Goal: Contribute content: Contribute content

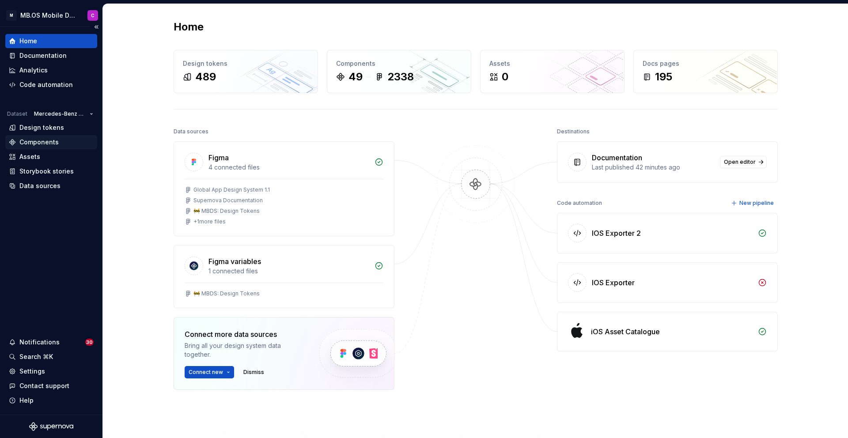
click at [32, 141] on div "Components" at bounding box center [38, 142] width 39 height 9
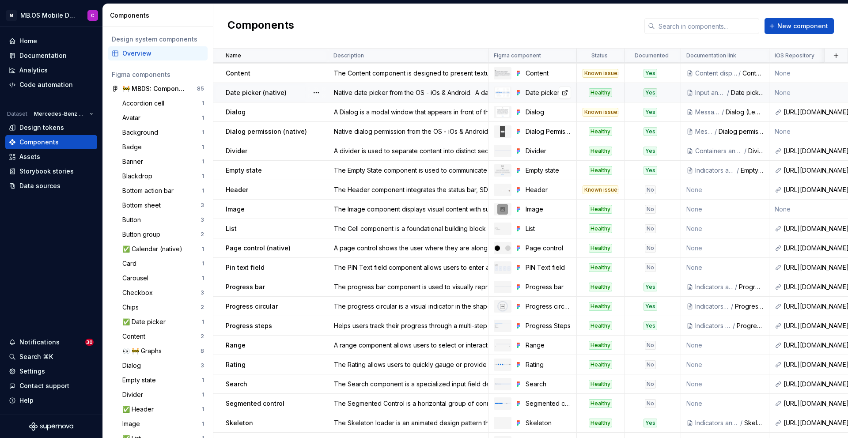
scroll to position [371, 0]
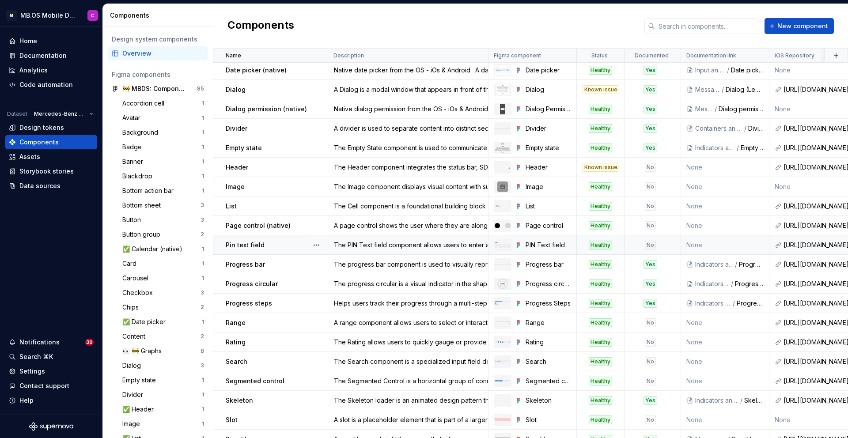
click at [660, 245] on div "No" at bounding box center [650, 245] width 50 height 9
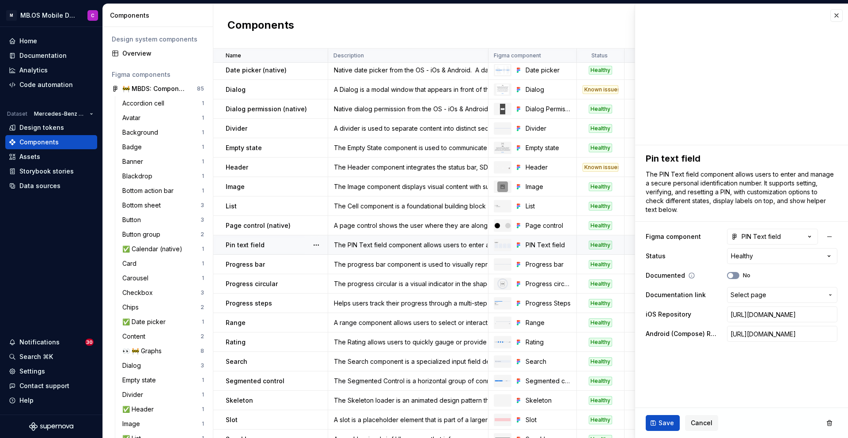
click at [735, 275] on button "No" at bounding box center [733, 275] width 12 height 7
type textarea "*"
click at [742, 293] on span "Select page" at bounding box center [748, 294] width 36 height 9
type input "p"
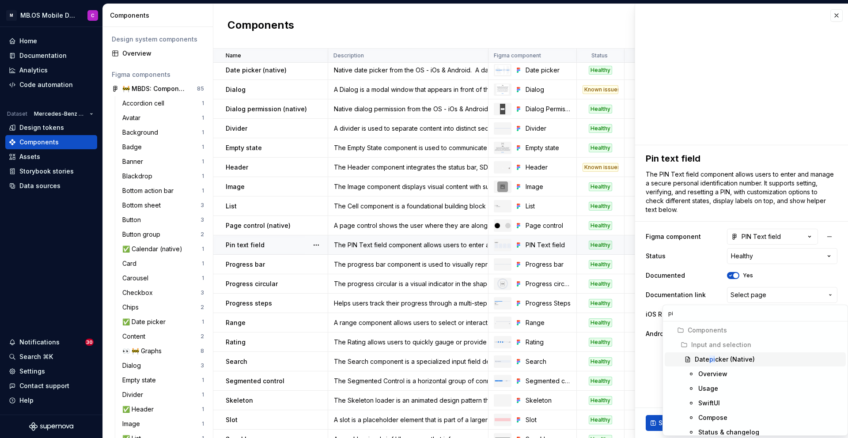
type input "pin"
click at [706, 370] on mark "Pin" at bounding box center [702, 374] width 9 height 8
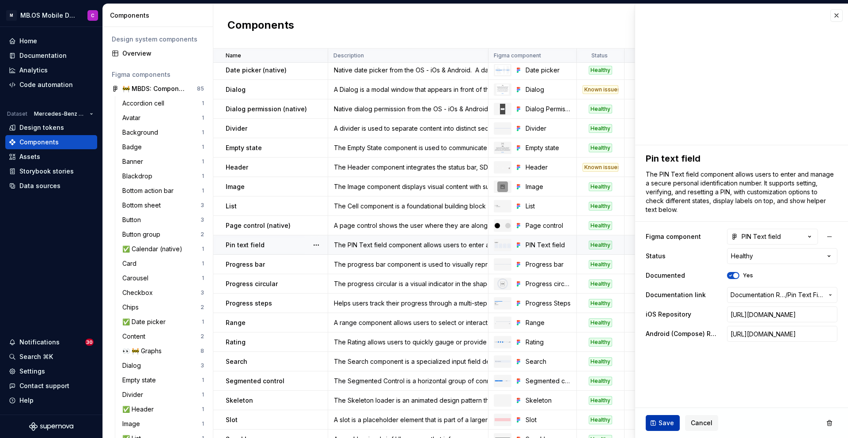
click at [655, 423] on button "Save" at bounding box center [662, 423] width 34 height 16
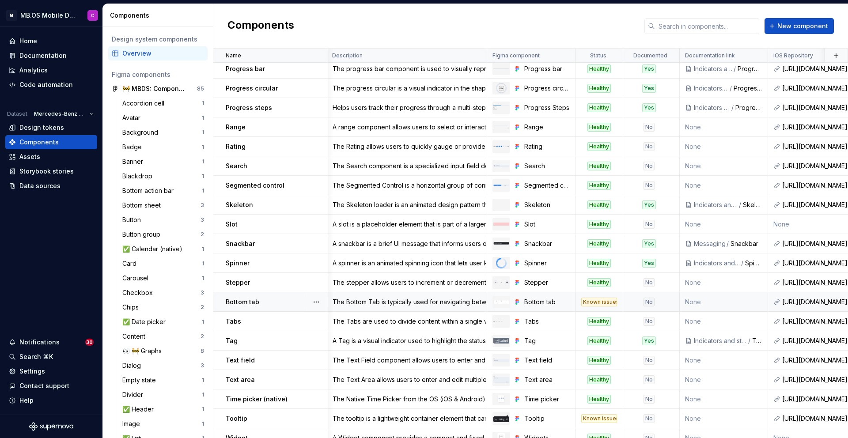
scroll to position [576, 1]
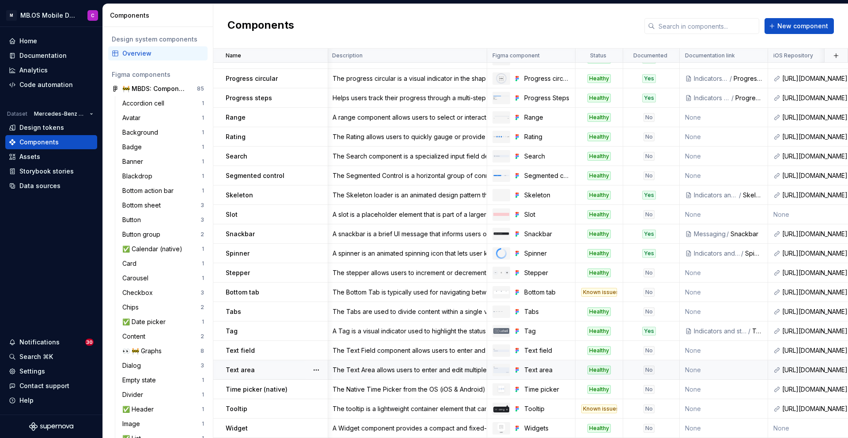
click at [652, 368] on div "No" at bounding box center [648, 369] width 11 height 9
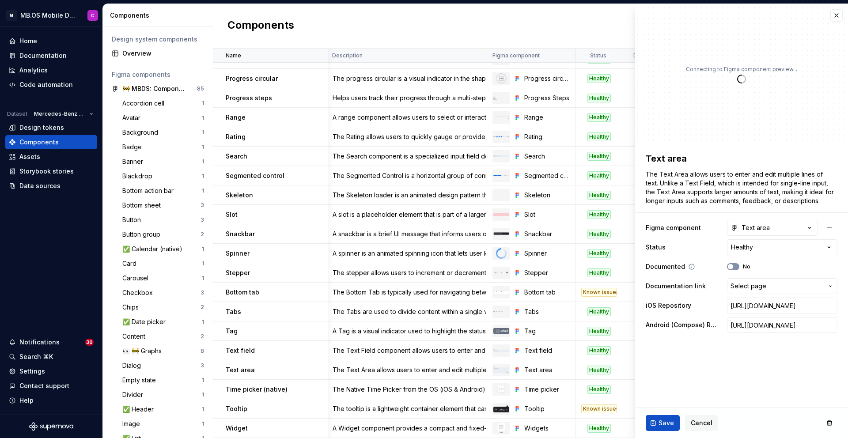
click at [735, 267] on button "No" at bounding box center [733, 266] width 12 height 7
type textarea "*"
click at [751, 288] on span "Select page" at bounding box center [748, 286] width 36 height 9
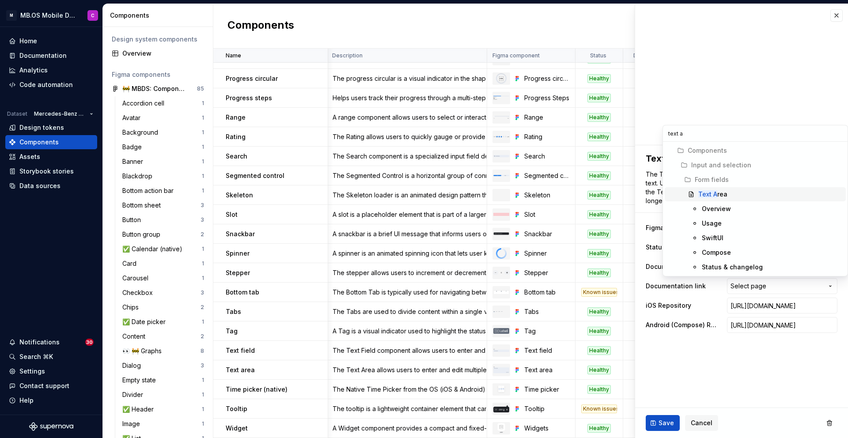
type input "text a"
click at [716, 194] on div "Text A rea" at bounding box center [712, 194] width 29 height 9
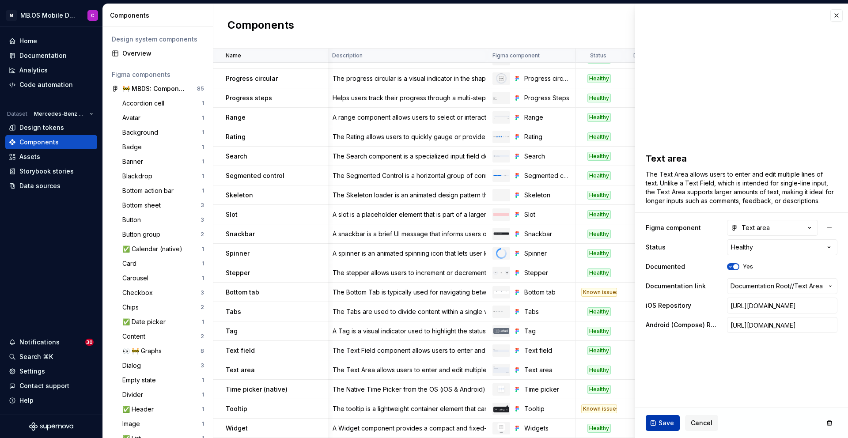
click at [662, 421] on span "Save" at bounding box center [665, 422] width 15 height 9
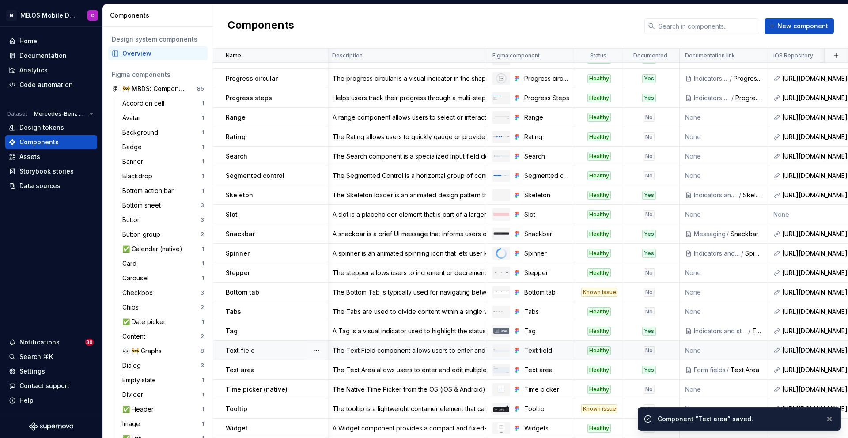
click at [651, 348] on div "No" at bounding box center [648, 350] width 11 height 9
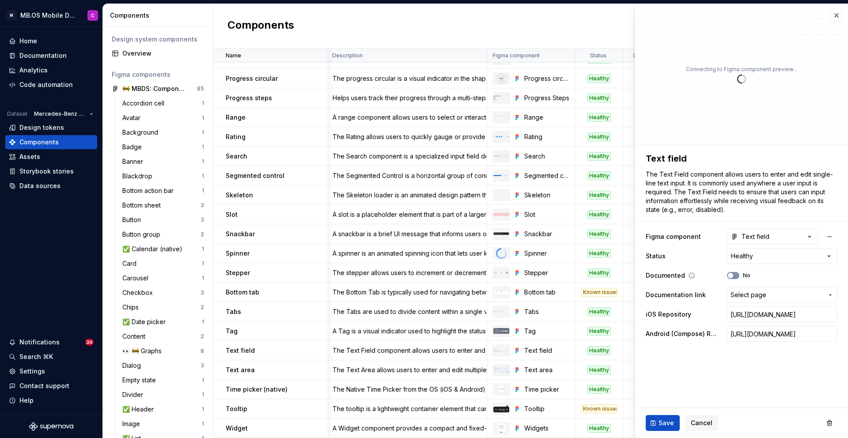
click at [728, 275] on span "button" at bounding box center [729, 275] width 5 height 5
type textarea "*"
click at [743, 298] on span "Select page" at bounding box center [748, 294] width 36 height 9
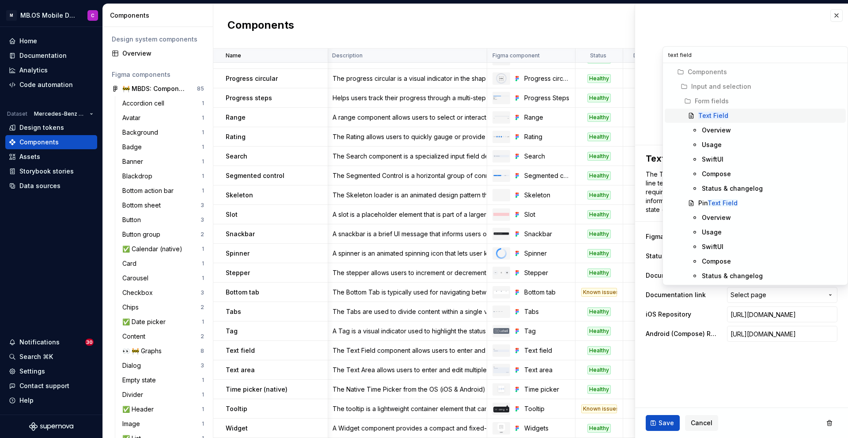
type input "text field"
click at [712, 117] on mark "Text Field" at bounding box center [713, 116] width 30 height 8
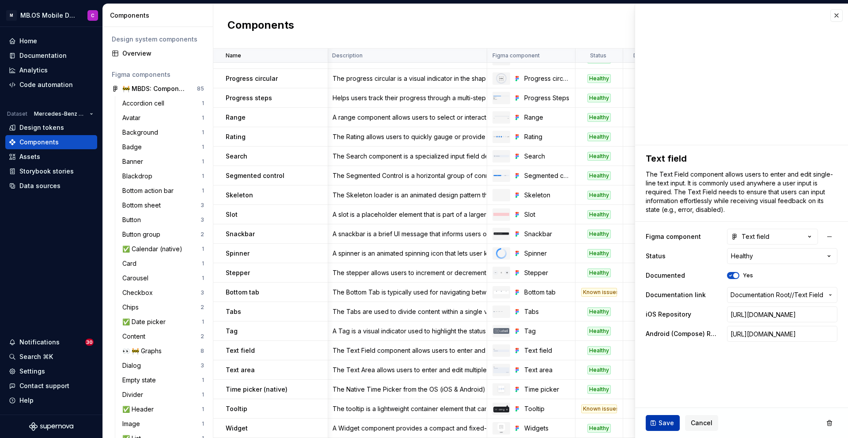
click at [666, 424] on span "Save" at bounding box center [665, 422] width 15 height 9
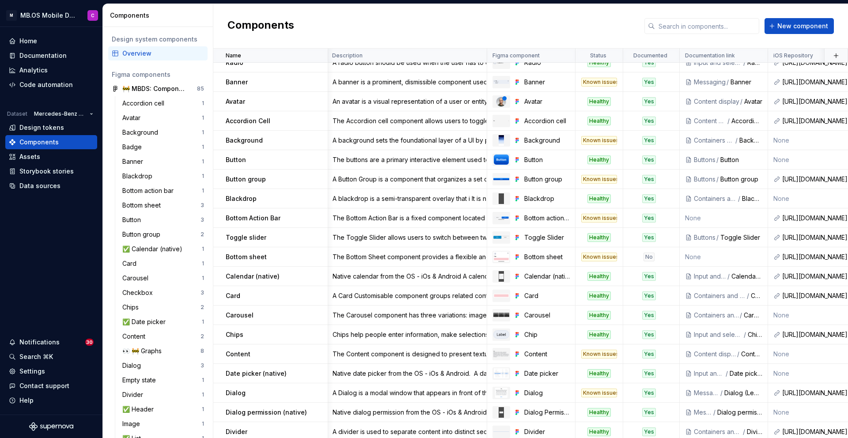
scroll to position [0, 1]
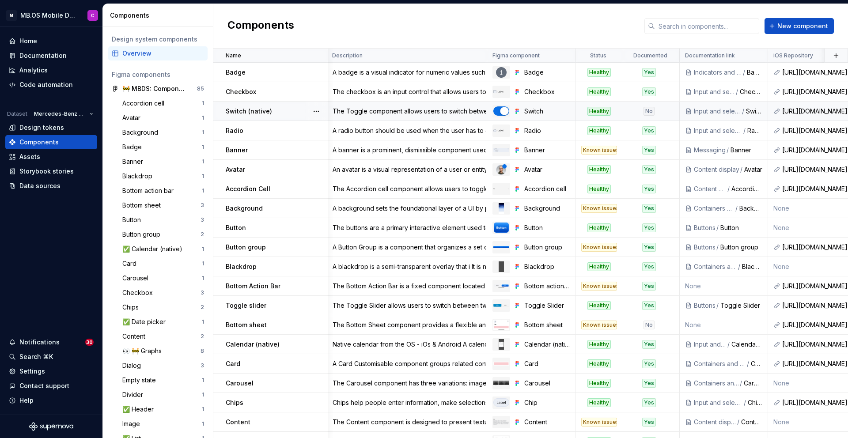
click at [647, 109] on div "No" at bounding box center [648, 111] width 11 height 9
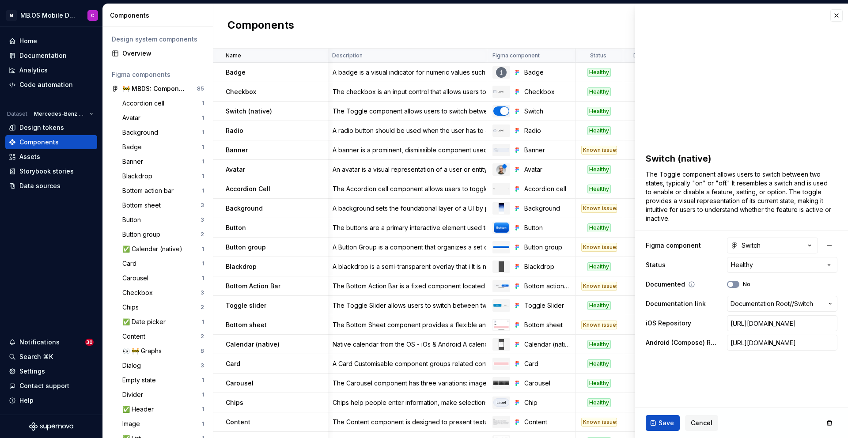
click at [735, 284] on button "No" at bounding box center [733, 284] width 12 height 7
type textarea "*"
click at [740, 305] on span "Documentation Root /" at bounding box center [760, 303] width 61 height 9
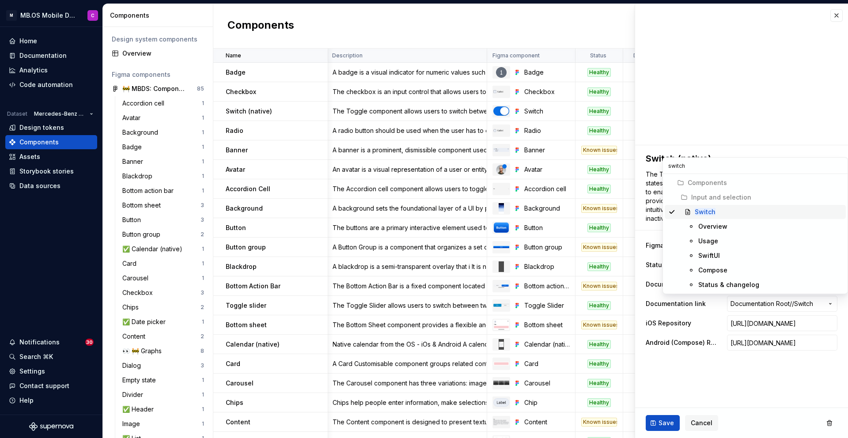
type input "switch"
click at [721, 214] on div "Switch" at bounding box center [767, 211] width 147 height 9
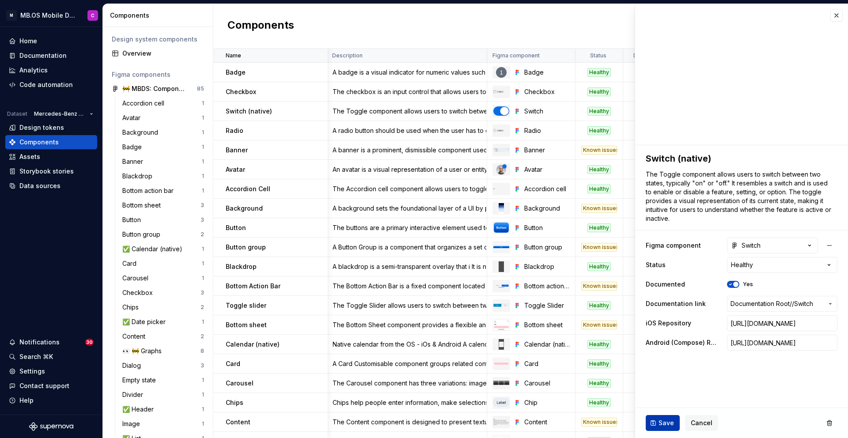
click at [660, 425] on span "Save" at bounding box center [665, 422] width 15 height 9
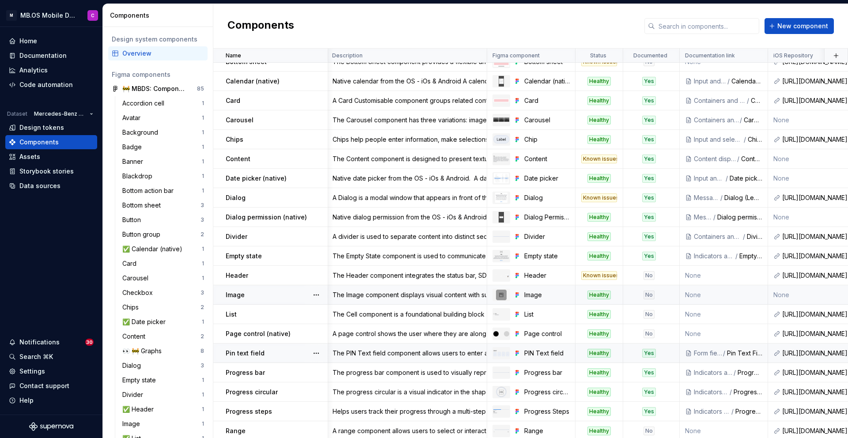
scroll to position [264, 1]
click at [692, 335] on td "None" at bounding box center [723, 333] width 88 height 19
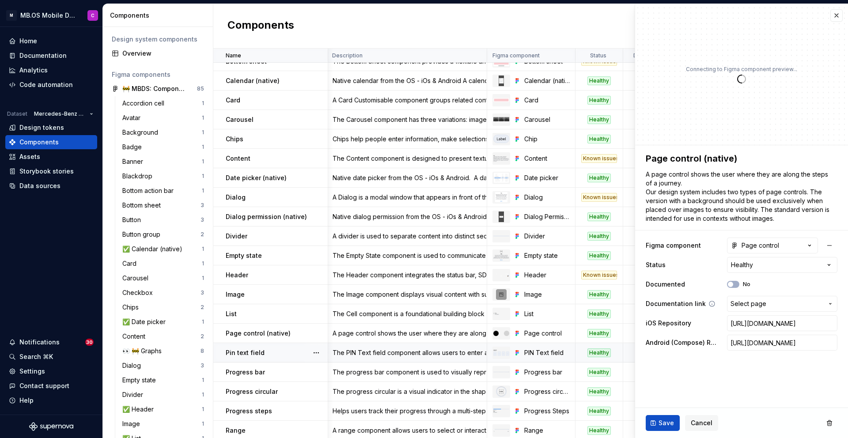
click at [742, 306] on span "Select page" at bounding box center [748, 303] width 36 height 9
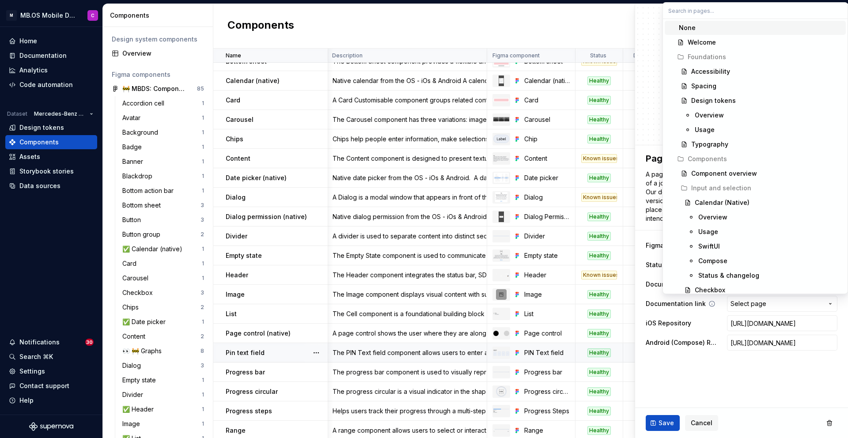
type textarea "*"
type input "p"
type textarea "*"
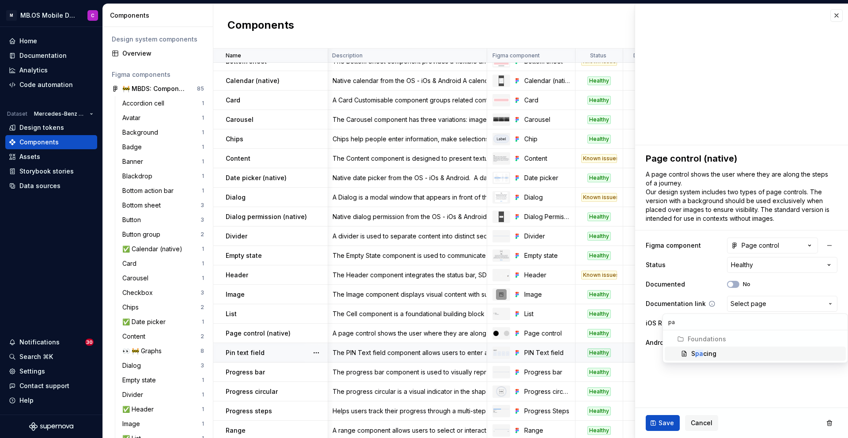
type input "p"
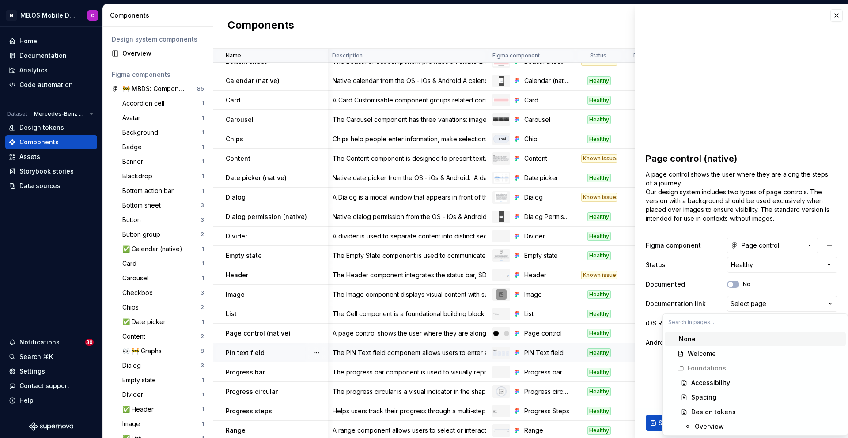
click at [640, 372] on html "M MB.OS Mobile Design System C Home Documentation Analytics Code automation Dat…" at bounding box center [424, 219] width 848 height 438
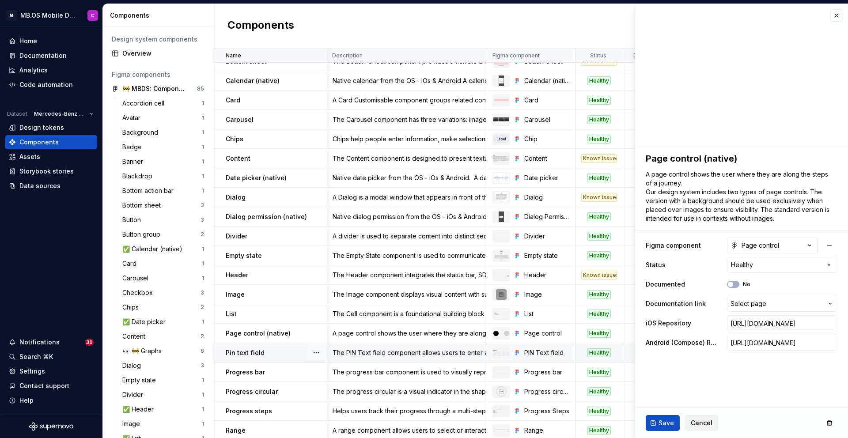
click at [698, 425] on span "Cancel" at bounding box center [701, 422] width 22 height 9
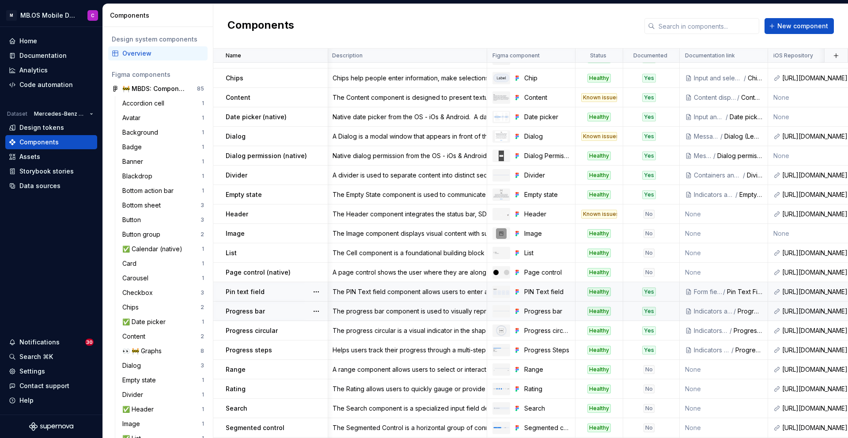
scroll to position [325, 1]
click at [647, 369] on div "No" at bounding box center [648, 368] width 11 height 9
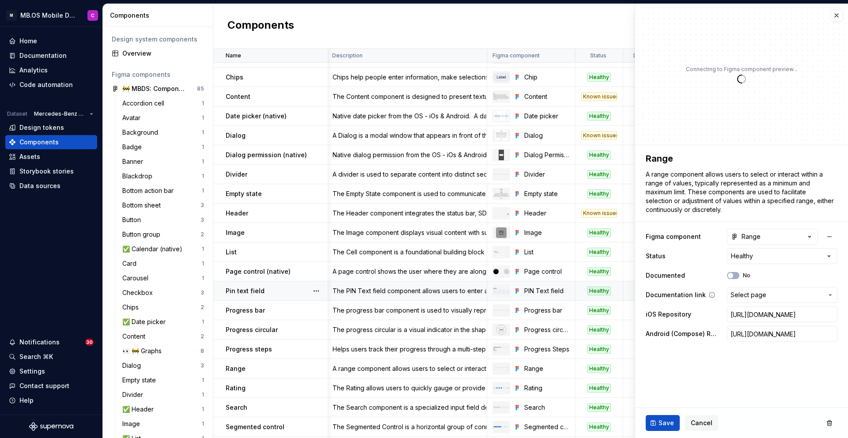
click at [754, 293] on span "Select page" at bounding box center [748, 294] width 36 height 9
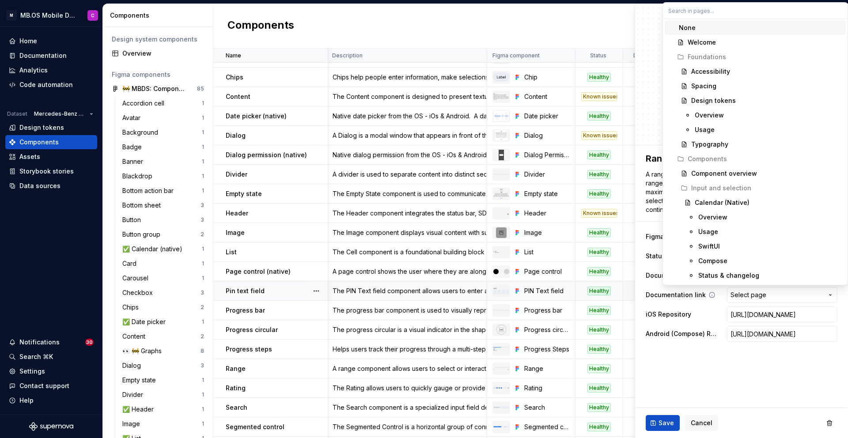
type textarea "*"
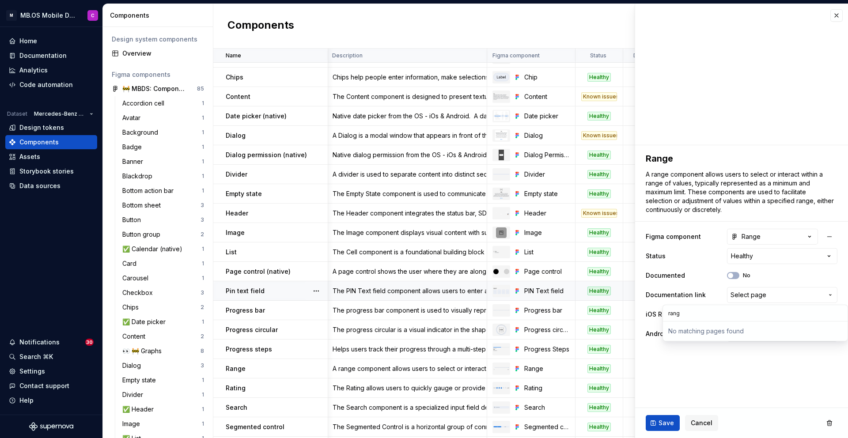
type input "ran"
click at [699, 421] on html "M MB.OS Mobile Design System C Home Documentation Analytics Code automation Dat…" at bounding box center [424, 219] width 848 height 438
click at [697, 427] on button "Cancel" at bounding box center [701, 423] width 33 height 16
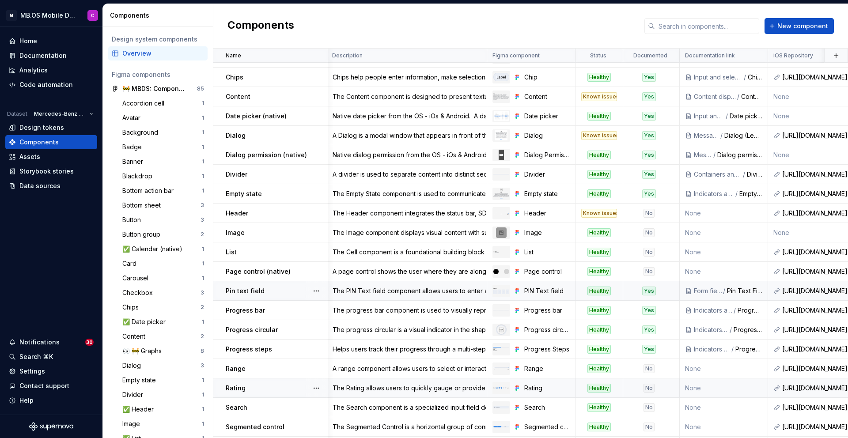
scroll to position [360, 1]
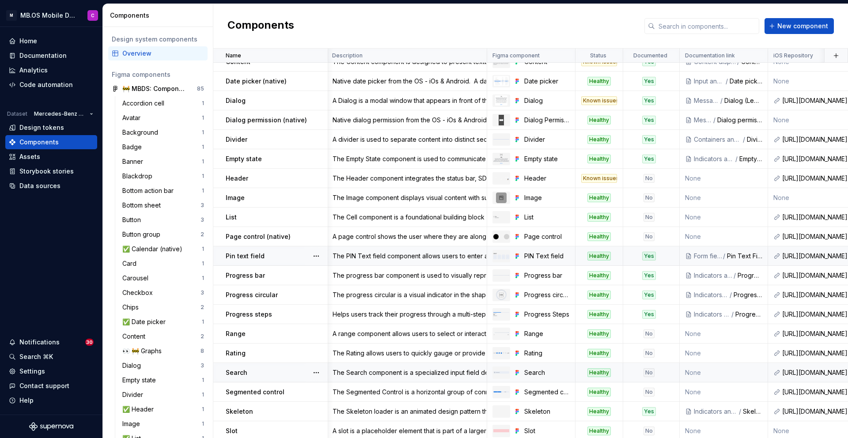
click at [649, 371] on div "No" at bounding box center [648, 372] width 11 height 9
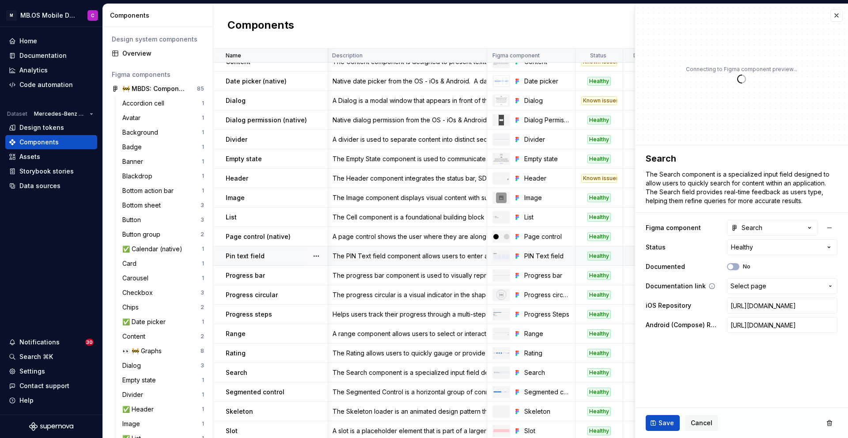
click at [751, 284] on span "Select page" at bounding box center [748, 286] width 36 height 9
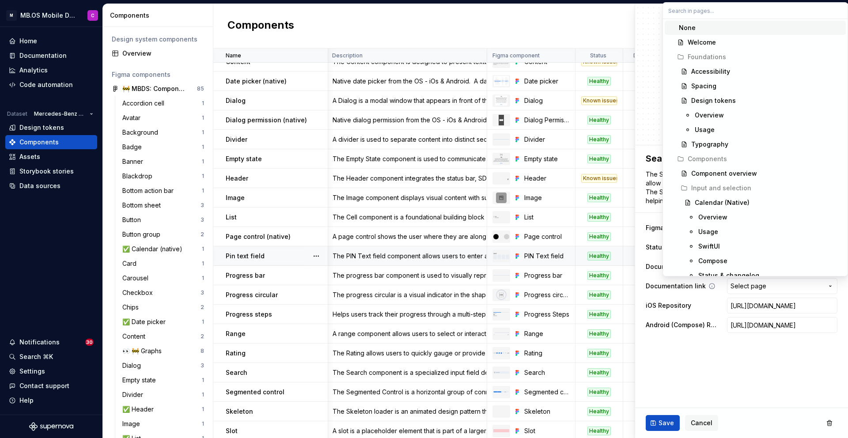
type textarea "*"
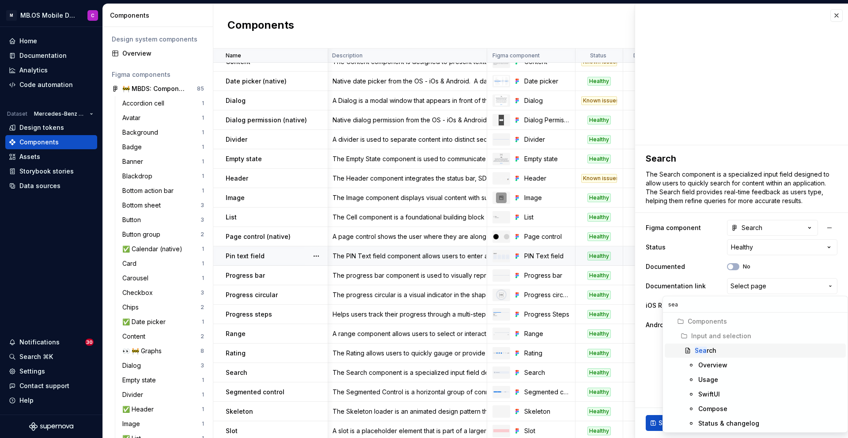
type input "sea"
click at [728, 351] on div "Sea rch" at bounding box center [767, 350] width 147 height 9
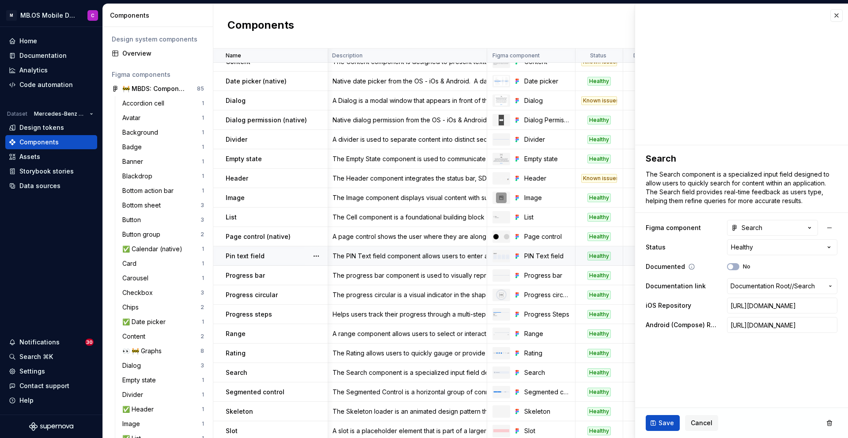
click at [734, 271] on div "Documented No" at bounding box center [741, 267] width 192 height 16
click at [733, 268] on icon "button" at bounding box center [730, 266] width 7 height 5
click at [663, 422] on span "Save" at bounding box center [665, 422] width 15 height 9
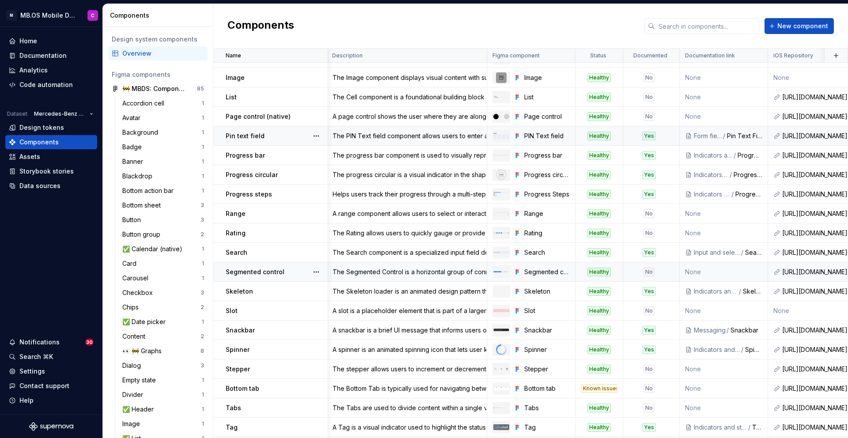
scroll to position [481, 1]
click at [636, 267] on div "No" at bounding box center [648, 271] width 50 height 9
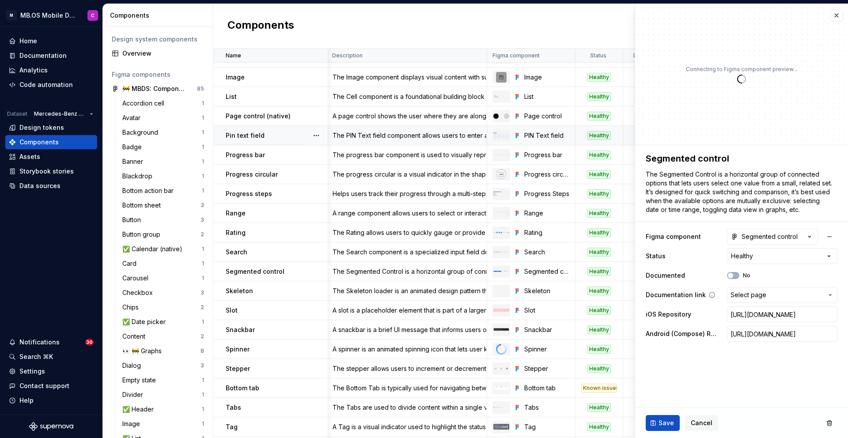
click at [751, 292] on span "Select page" at bounding box center [748, 294] width 36 height 9
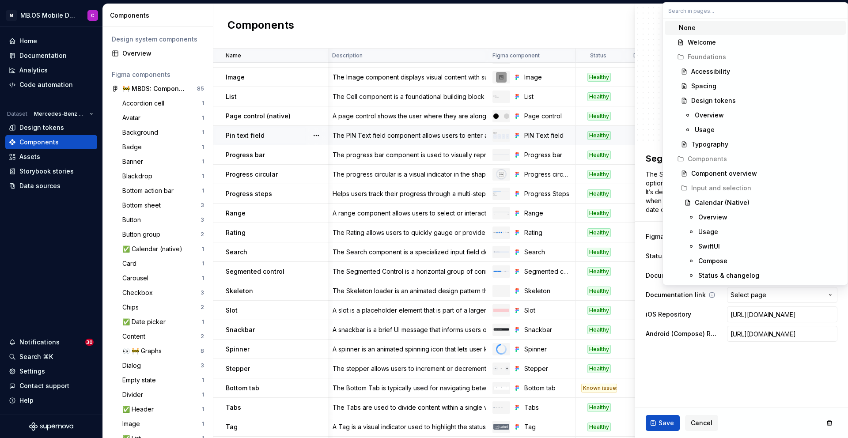
type textarea "*"
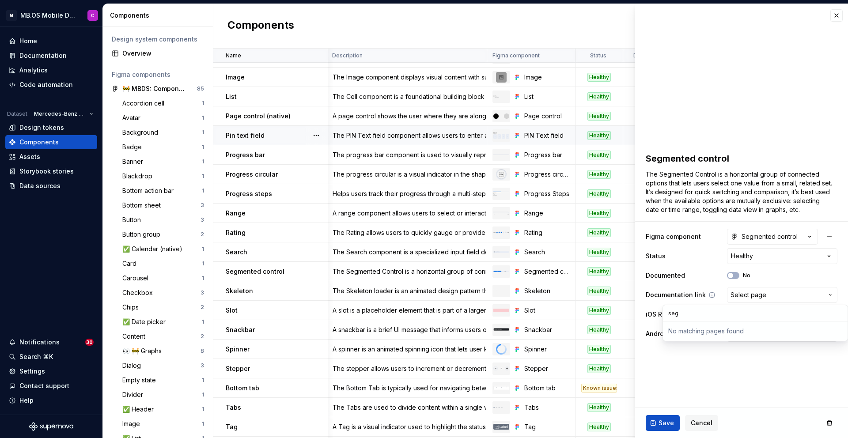
type input "segm"
click at [698, 420] on html "M MB.OS Mobile Design System C Home Documentation Analytics Code automation Dat…" at bounding box center [424, 219] width 848 height 438
click at [696, 424] on span "Cancel" at bounding box center [701, 422] width 22 height 9
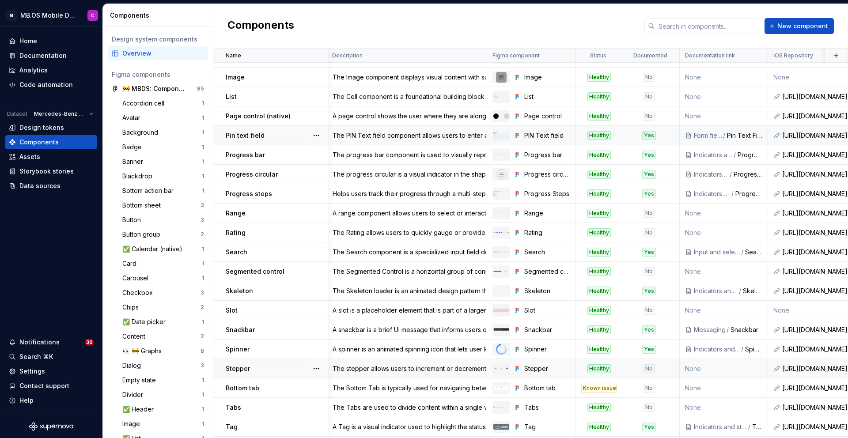
scroll to position [576, 1]
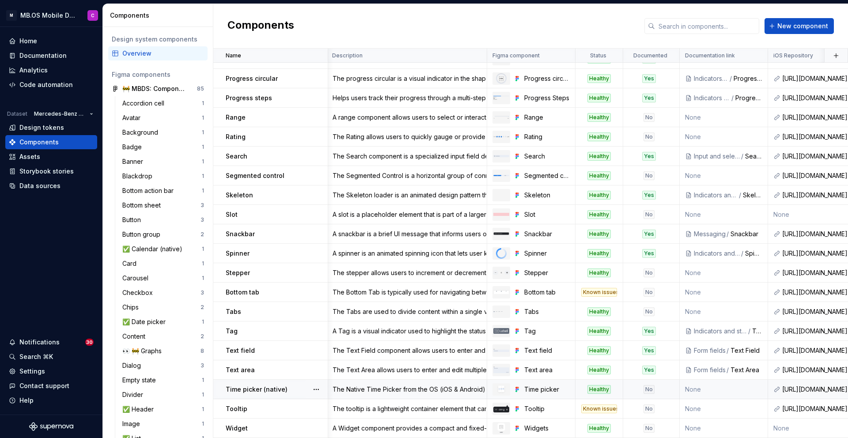
click at [638, 389] on div "No" at bounding box center [648, 389] width 50 height 9
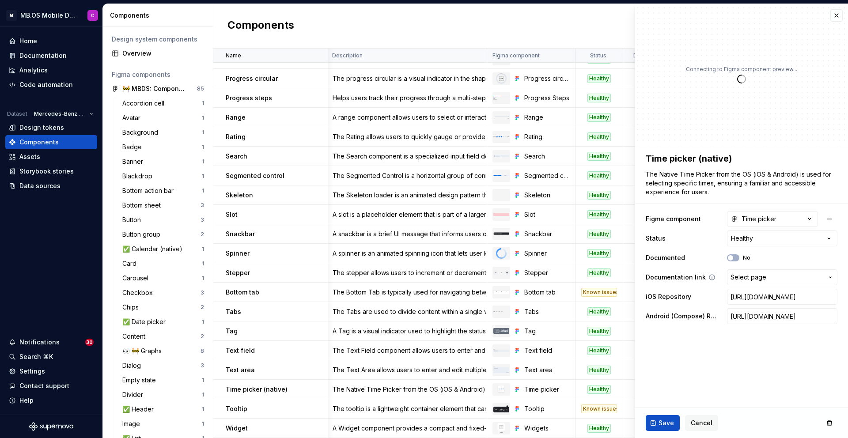
type textarea "*"
click at [739, 276] on span "Select page" at bounding box center [748, 277] width 36 height 9
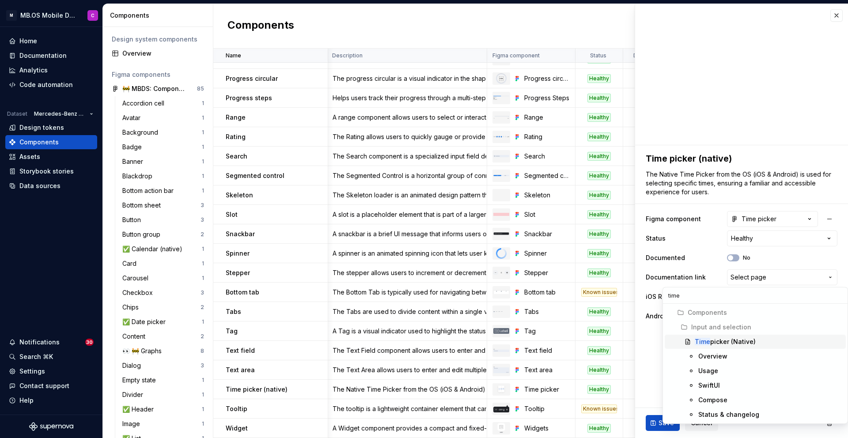
type input "time"
click at [735, 341] on div "Time picker (Native)" at bounding box center [724, 341] width 61 height 9
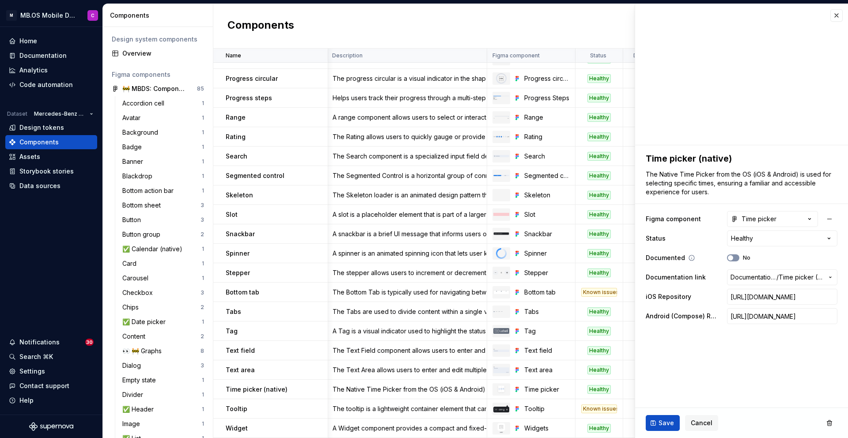
click at [734, 259] on button "No" at bounding box center [733, 257] width 12 height 7
click at [663, 423] on span "Save" at bounding box center [665, 422] width 15 height 9
type textarea "*"
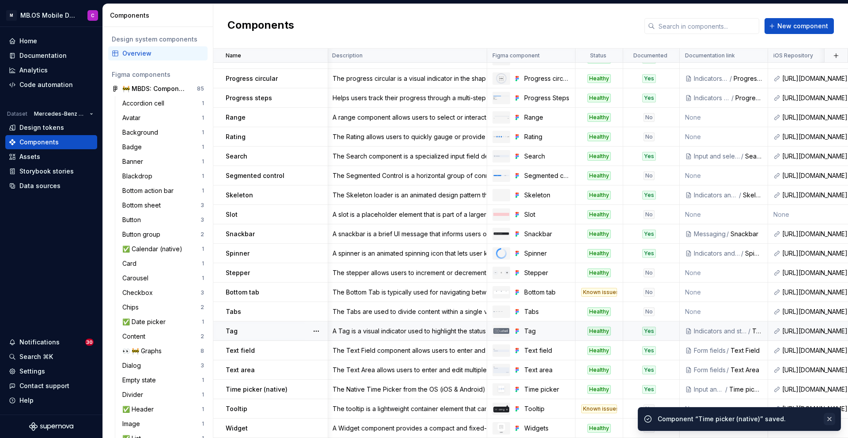
click at [829, 420] on button "button" at bounding box center [828, 419] width 11 height 12
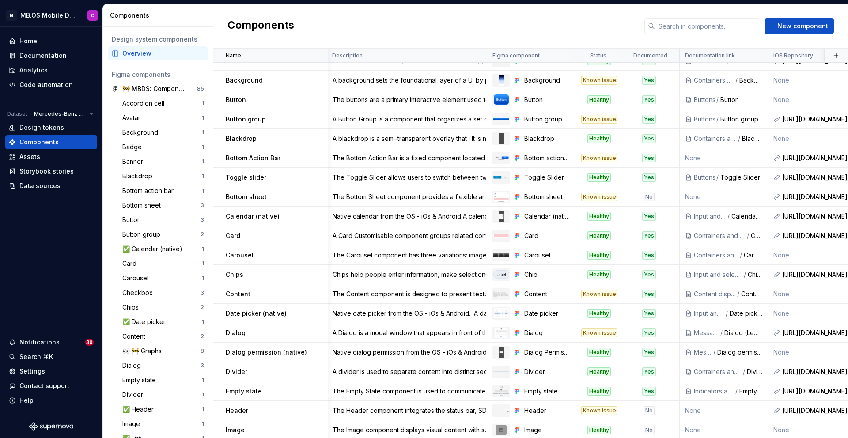
scroll to position [0, 1]
